Goal: Transaction & Acquisition: Purchase product/service

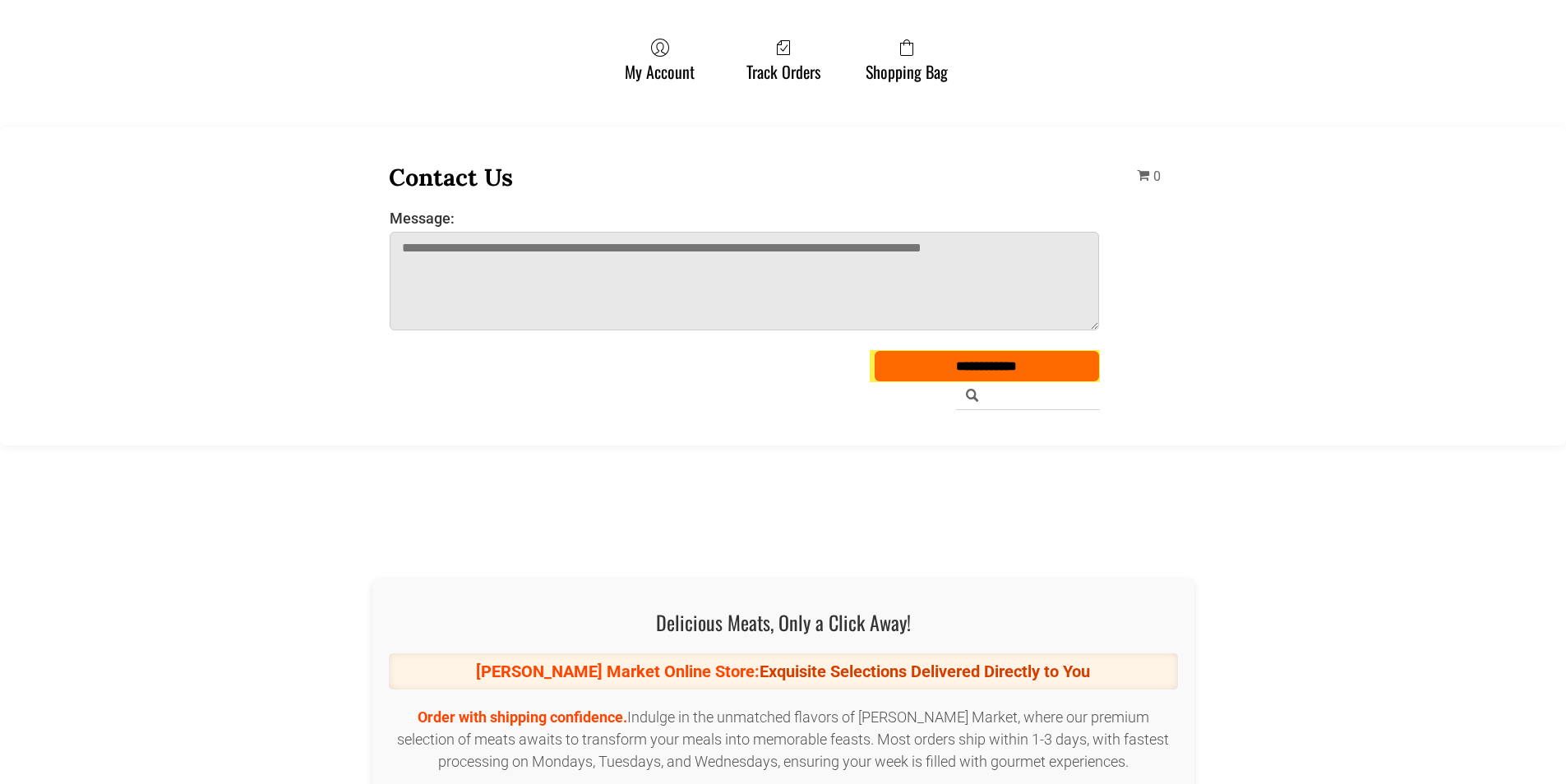
scroll to position [4602, 0]
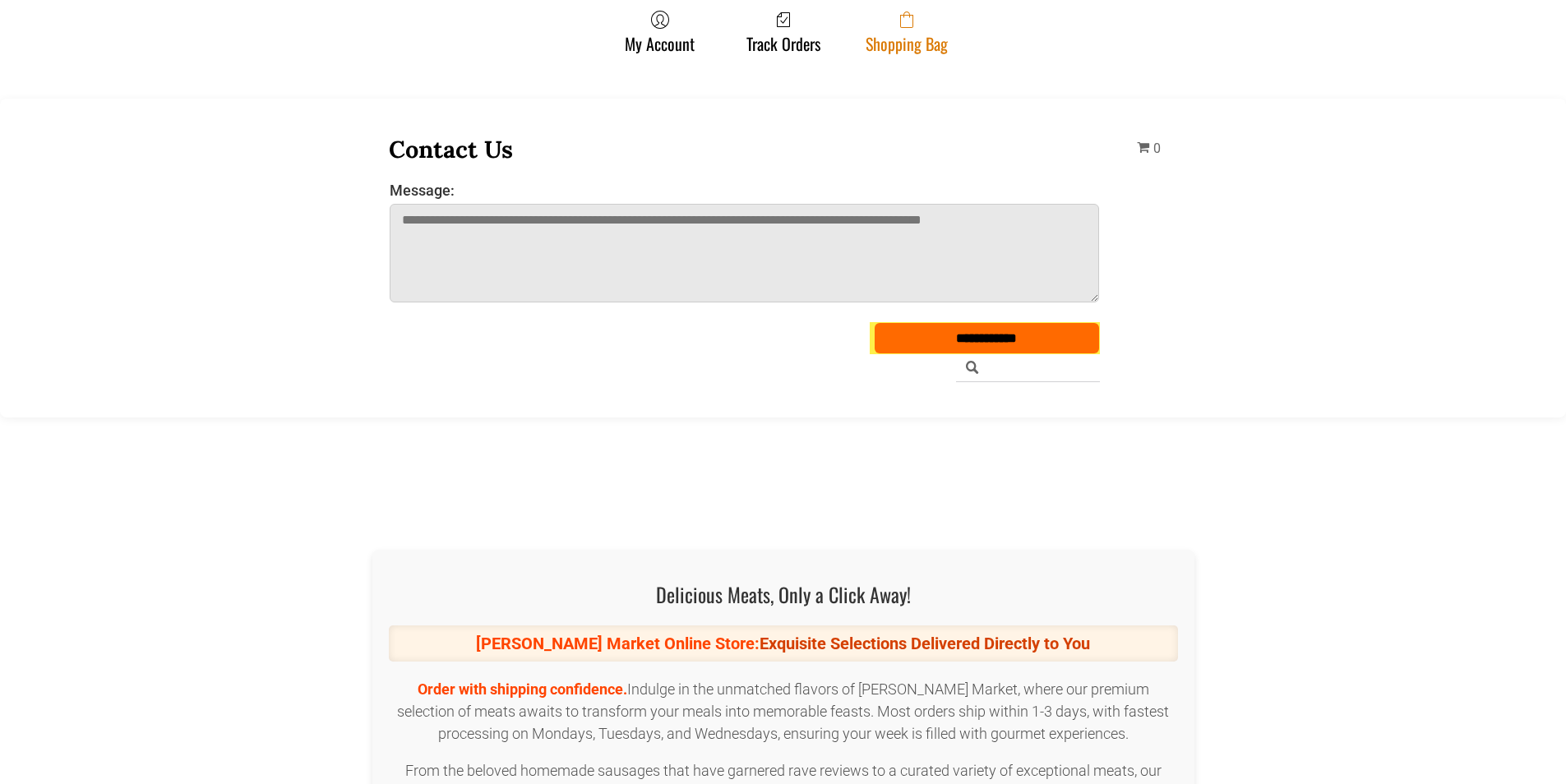
click at [868, 26] on span at bounding box center [907, 20] width 82 height 20
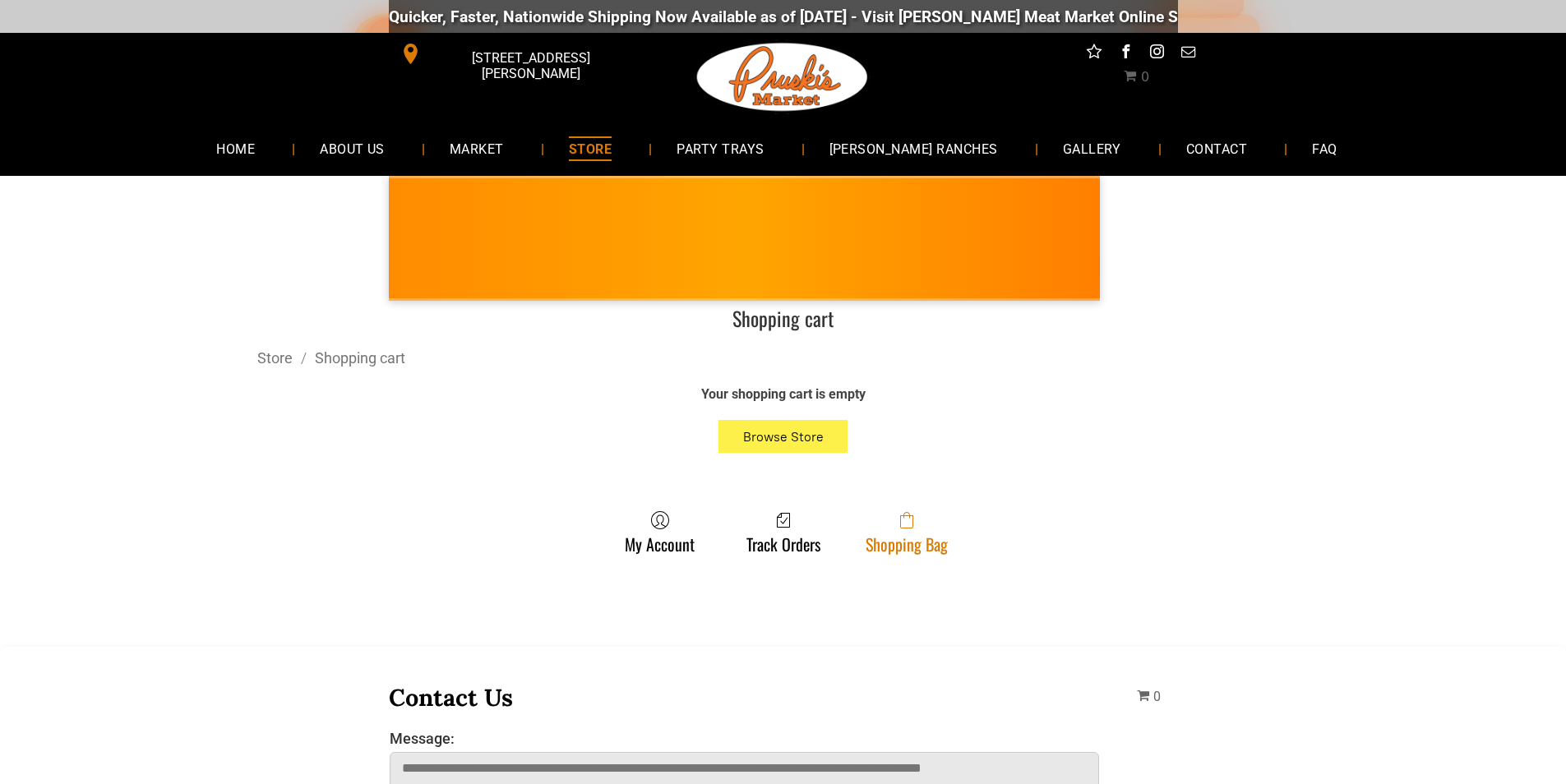
click at [929, 536] on link "Shopping Bag" at bounding box center [907, 532] width 99 height 43
click at [869, 519] on span at bounding box center [907, 520] width 82 height 20
click at [880, 534] on link "Shopping Bag" at bounding box center [907, 532] width 99 height 43
